Goal: Task Accomplishment & Management: Use online tool/utility

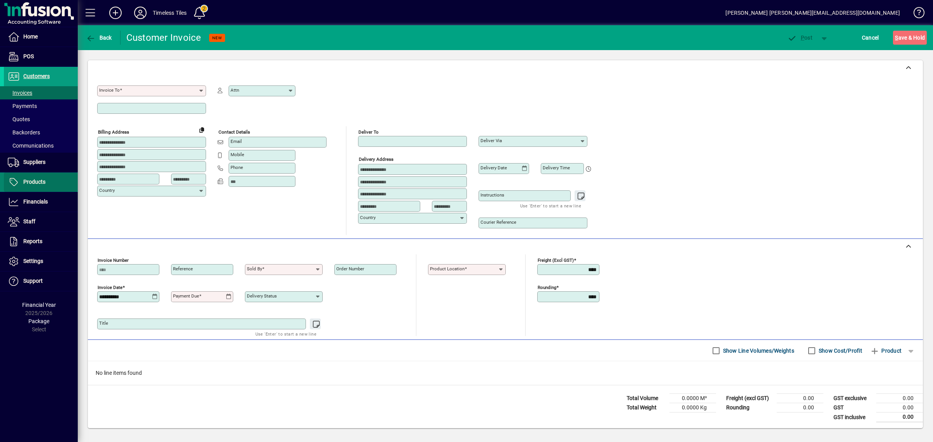
click at [45, 180] on span at bounding box center [41, 182] width 74 height 19
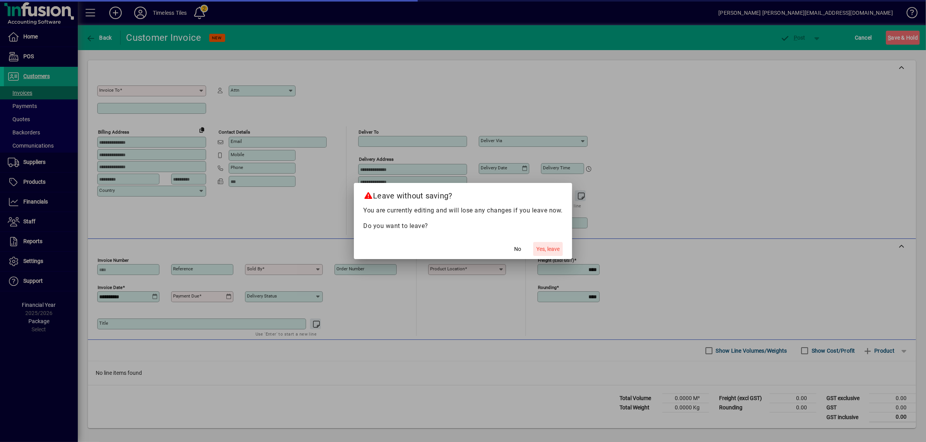
click at [547, 245] on span "Yes, leave" at bounding box center [547, 249] width 23 height 8
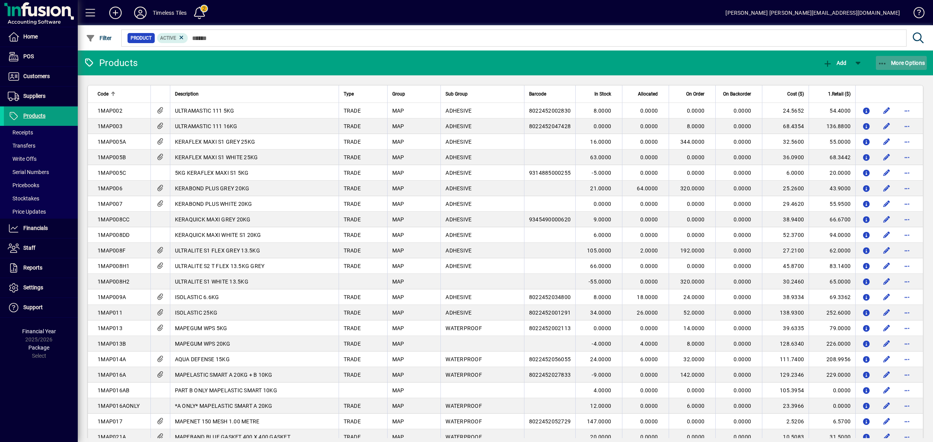
click at [899, 66] on span "button" at bounding box center [901, 63] width 51 height 19
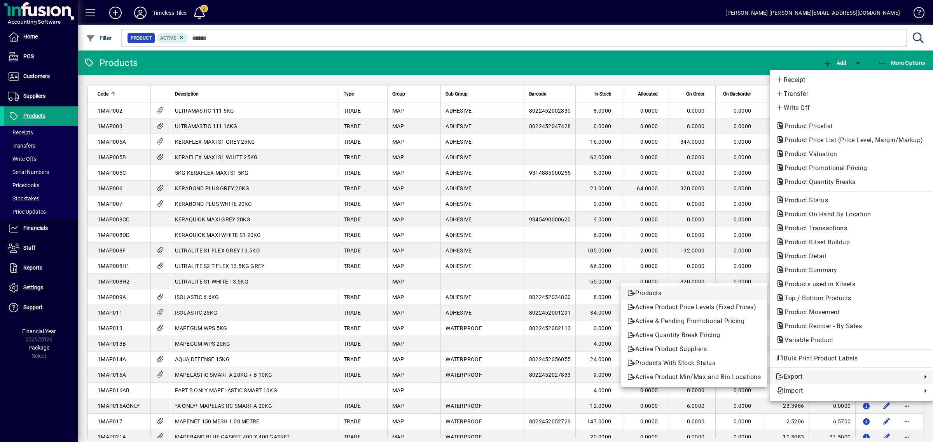
click at [655, 294] on span "Products" at bounding box center [693, 293] width 133 height 9
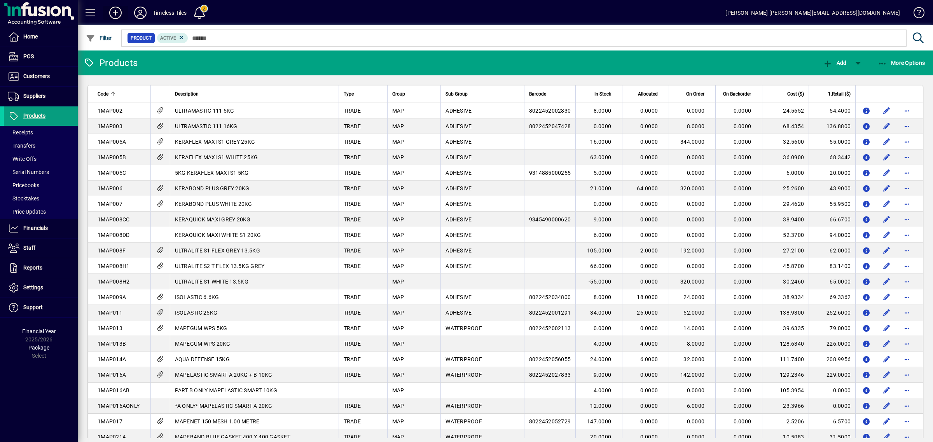
click at [113, 16] on icon at bounding box center [116, 13] width 16 height 12
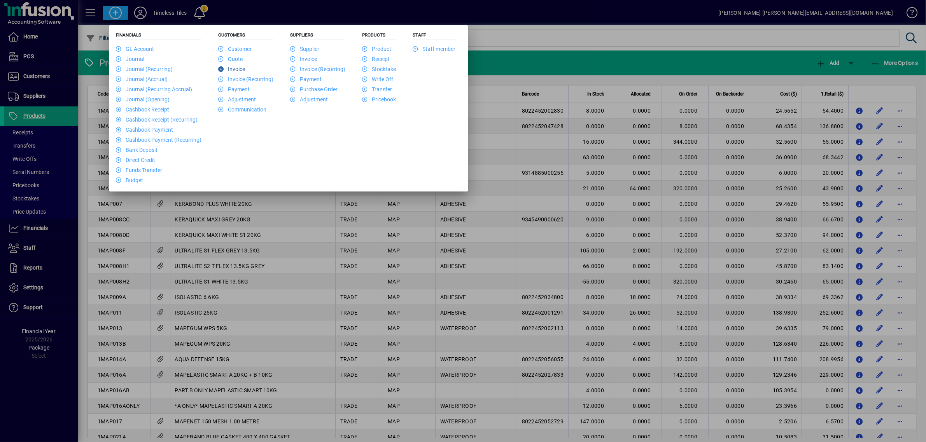
click at [233, 73] on li "Invoice" at bounding box center [245, 68] width 55 height 10
click at [234, 69] on link "Invoice" at bounding box center [231, 69] width 27 height 6
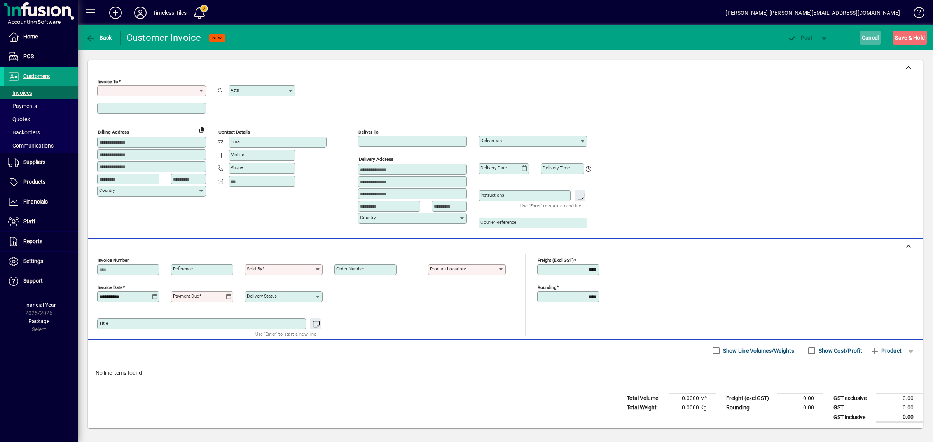
click at [875, 42] on span "Cancel" at bounding box center [870, 37] width 17 height 12
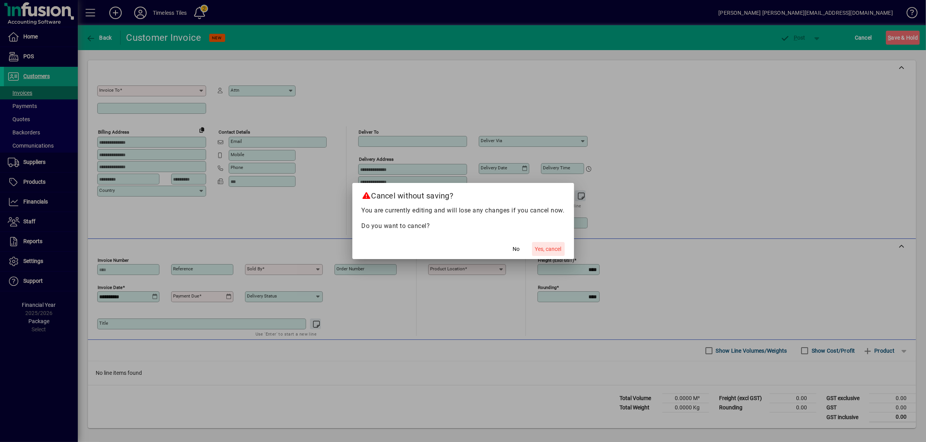
click at [553, 249] on span "Yes, cancel" at bounding box center [548, 249] width 26 height 8
